Goal: Transaction & Acquisition: Purchase product/service

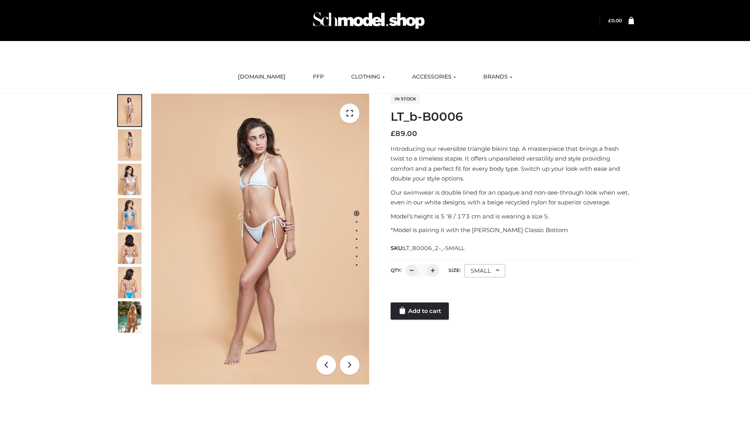
click at [421, 311] on link "Add to cart" at bounding box center [420, 311] width 58 height 17
